Goal: Check status

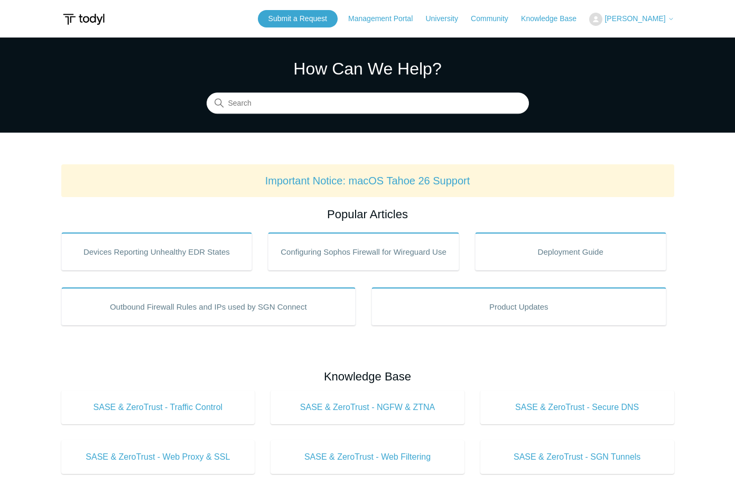
click at [662, 17] on span "[PERSON_NAME]" at bounding box center [634, 18] width 61 height 8
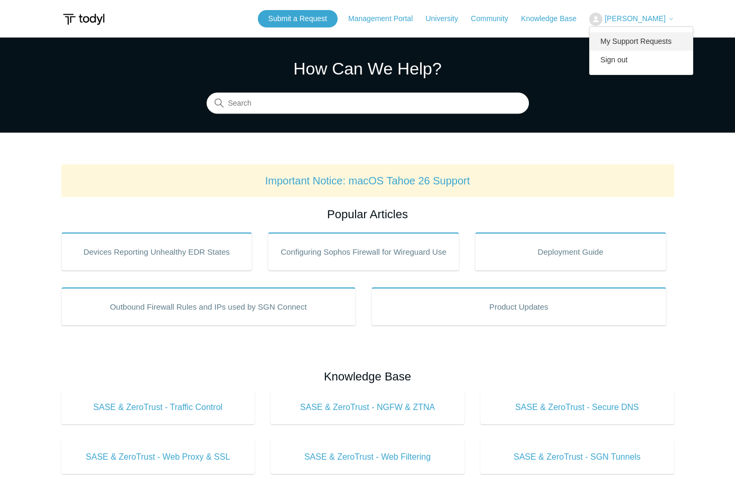
click at [654, 34] on link "My Support Requests" at bounding box center [641, 41] width 103 height 18
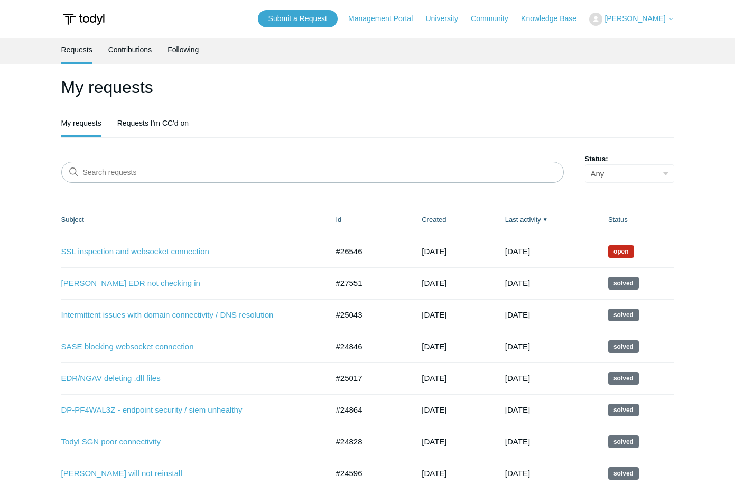
click at [138, 257] on link "SSL inspection and websocket connection" at bounding box center [186, 252] width 251 height 12
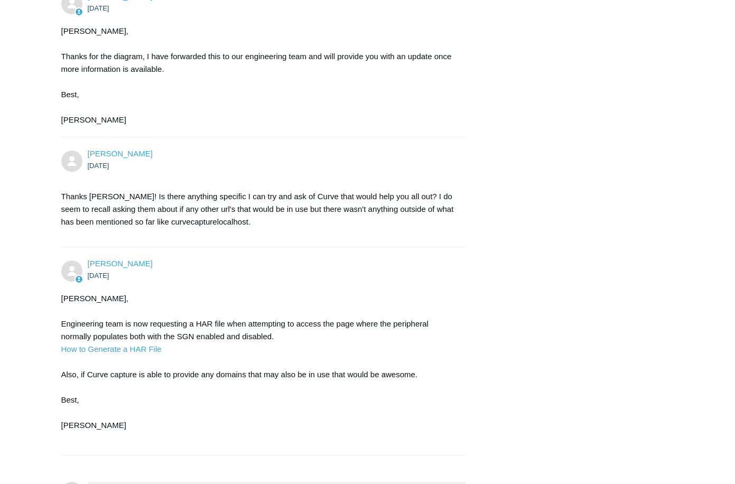
scroll to position [3042, 0]
